Goal: Task Accomplishment & Management: Manage account settings

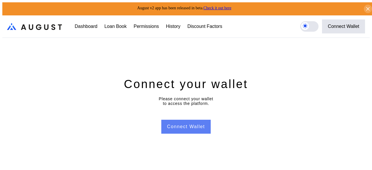
click at [192, 128] on button "Connect Wallet" at bounding box center [185, 127] width 49 height 14
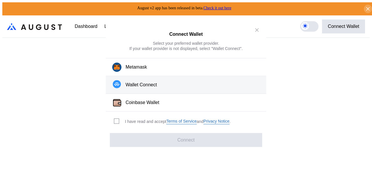
click at [136, 87] on div "Wallet Connect" at bounding box center [140, 85] width 31 height 6
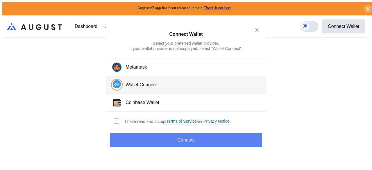
drag, startPoint x: 172, startPoint y: 138, endPoint x: 224, endPoint y: 140, distance: 51.7
click at [172, 138] on button "Connect" at bounding box center [186, 140] width 152 height 14
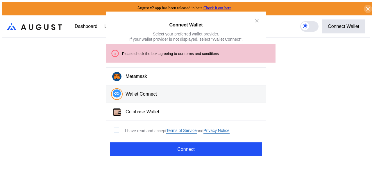
click at [115, 129] on span "modal" at bounding box center [116, 130] width 5 height 5
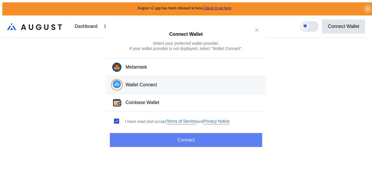
drag, startPoint x: 140, startPoint y: 140, endPoint x: 154, endPoint y: 133, distance: 15.2
click at [141, 140] on button "Connect" at bounding box center [186, 140] width 152 height 14
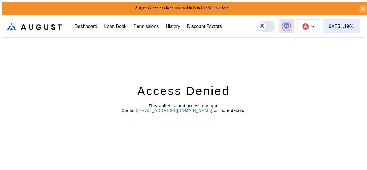
click at [348, 24] on div "0XE5...1961" at bounding box center [342, 26] width 26 height 5
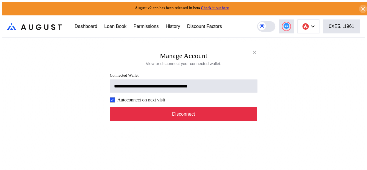
click at [198, 115] on button "Disconnect" at bounding box center [183, 114] width 147 height 14
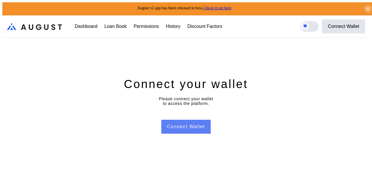
click at [192, 126] on button "Connect Wallet" at bounding box center [185, 127] width 49 height 14
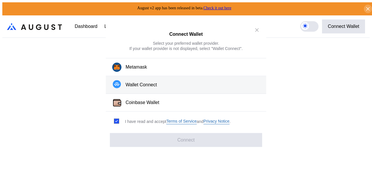
click at [153, 86] on div "Wallet Connect" at bounding box center [140, 85] width 31 height 6
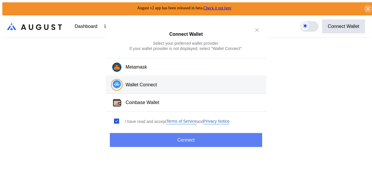
click at [196, 138] on button "Connect" at bounding box center [186, 140] width 152 height 14
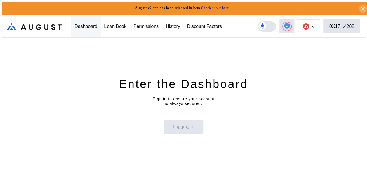
drag, startPoint x: 78, startPoint y: 22, endPoint x: 130, endPoint y: 43, distance: 55.6
click at [78, 24] on div "Dashboard" at bounding box center [86, 26] width 23 height 5
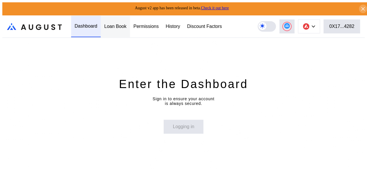
click at [115, 28] on div "Loan Book" at bounding box center [115, 26] width 29 height 21
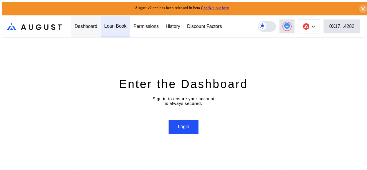
click at [82, 25] on div "Dashboard" at bounding box center [86, 26] width 23 height 5
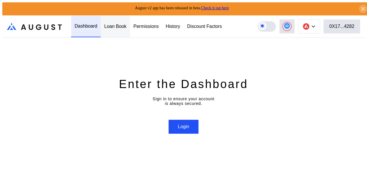
click at [122, 26] on div "Loan Book" at bounding box center [115, 26] width 22 height 5
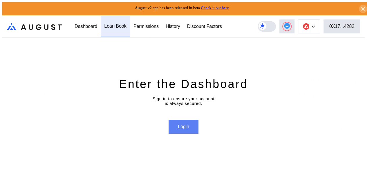
click at [188, 127] on button "Login" at bounding box center [184, 127] width 30 height 14
click at [189, 126] on button "Login" at bounding box center [184, 127] width 30 height 14
